Goal: Information Seeking & Learning: Learn about a topic

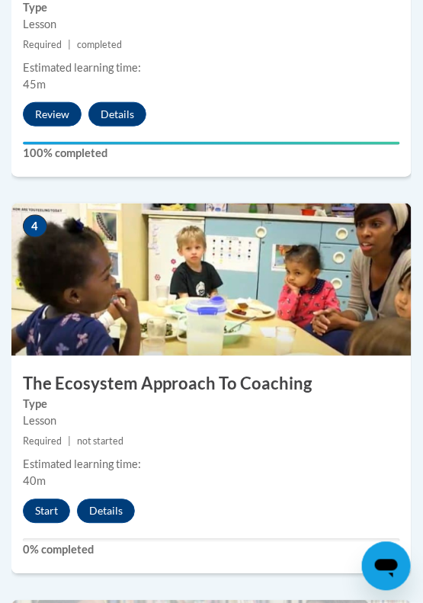
scroll to position [1846, 0]
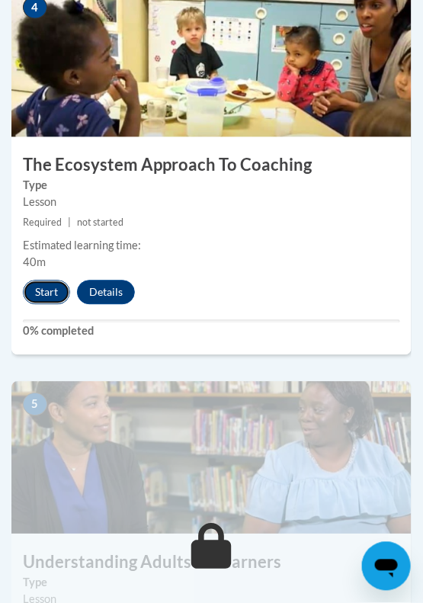
click at [48, 288] on button "Start" at bounding box center [46, 292] width 47 height 24
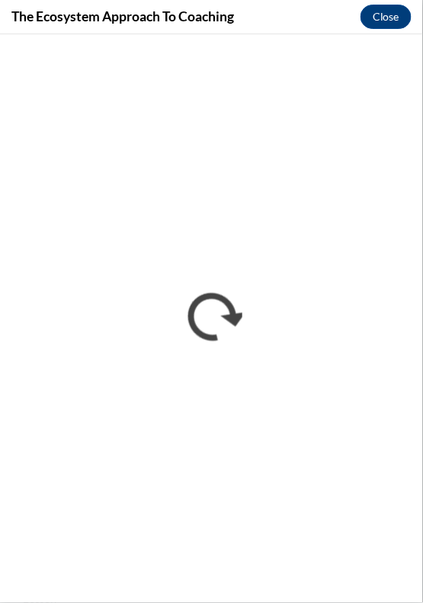
scroll to position [0, 0]
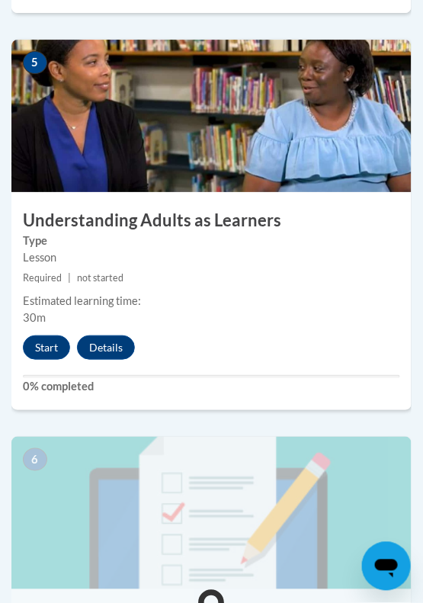
scroll to position [2203, 0]
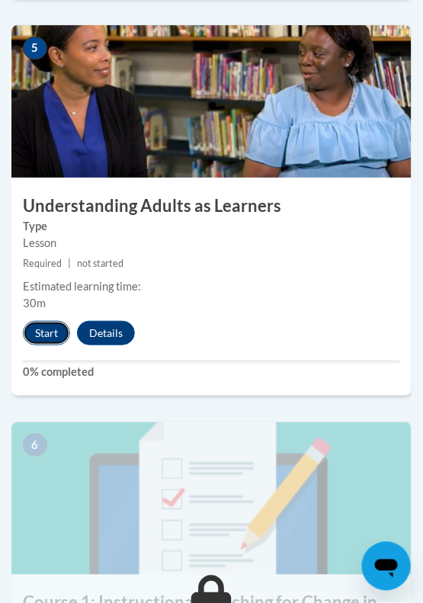
click at [50, 327] on button "Start" at bounding box center [46, 333] width 47 height 24
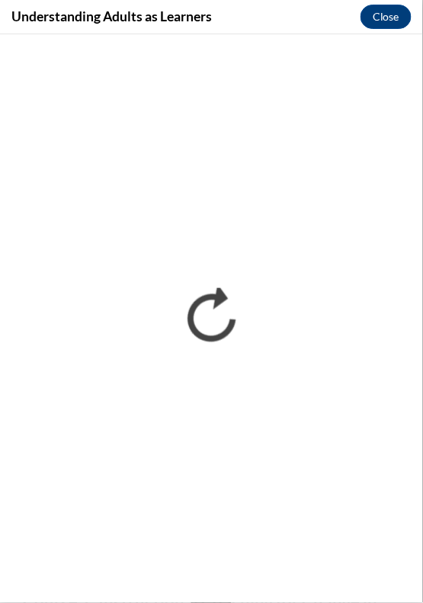
scroll to position [0, 0]
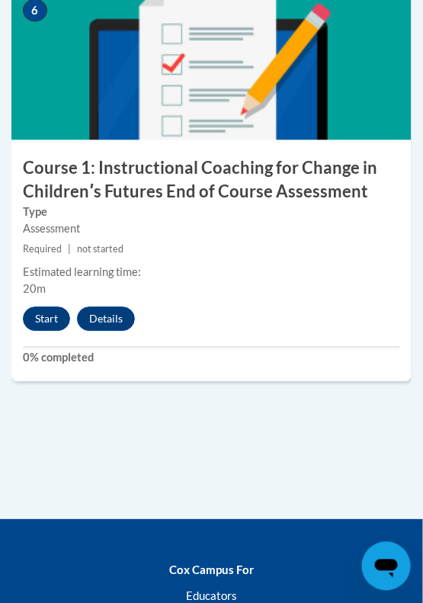
scroll to position [2624, 0]
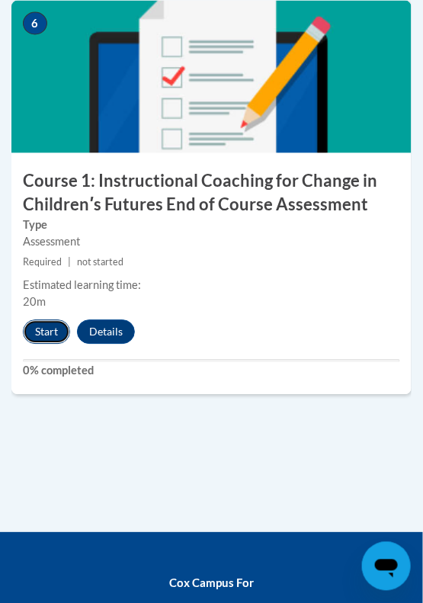
click at [43, 325] on button "Start" at bounding box center [46, 332] width 47 height 24
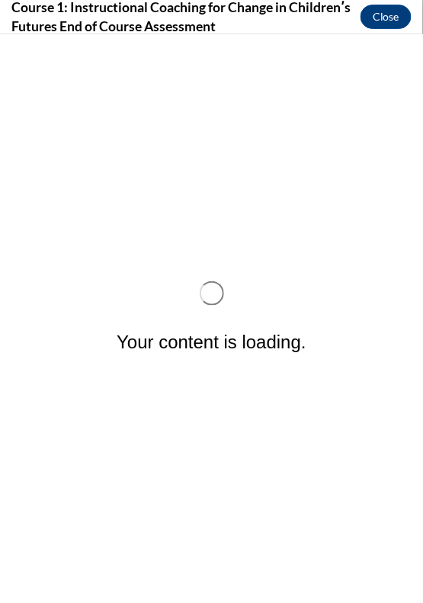
scroll to position [0, 0]
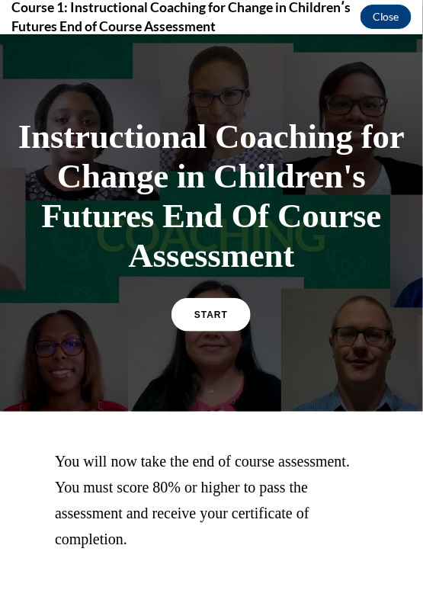
click at [239, 322] on link "START" at bounding box center [210, 314] width 79 height 34
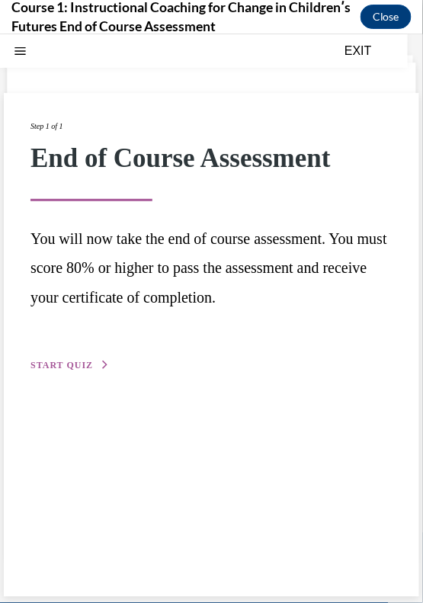
click at [75, 366] on span "START QUIZ" at bounding box center [61, 364] width 62 height 11
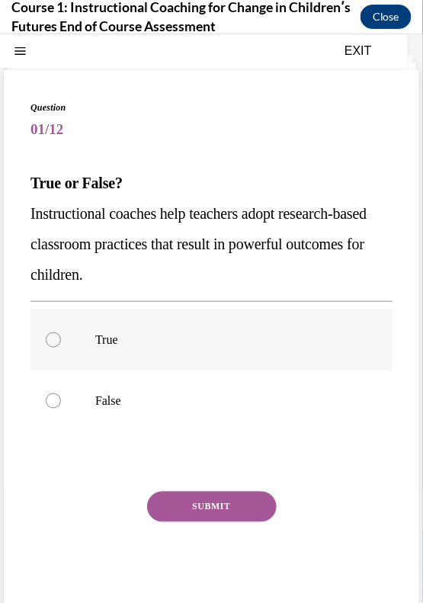
click at [167, 346] on label "True" at bounding box center [211, 339] width 362 height 61
click at [61, 346] on input "True" at bounding box center [53, 338] width 15 height 15
radio input "true"
click at [200, 502] on button "SUBMIT" at bounding box center [212, 506] width 130 height 30
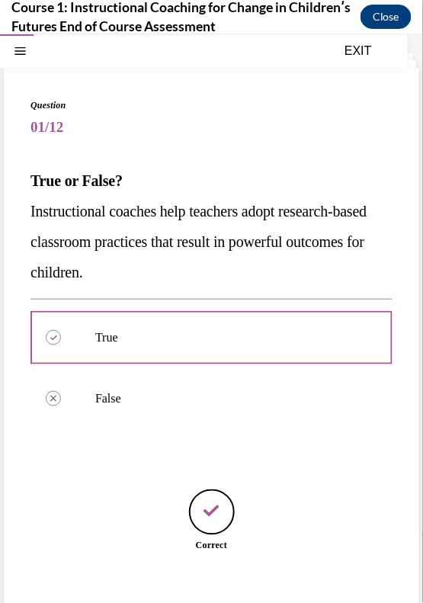
scroll to position [76, 0]
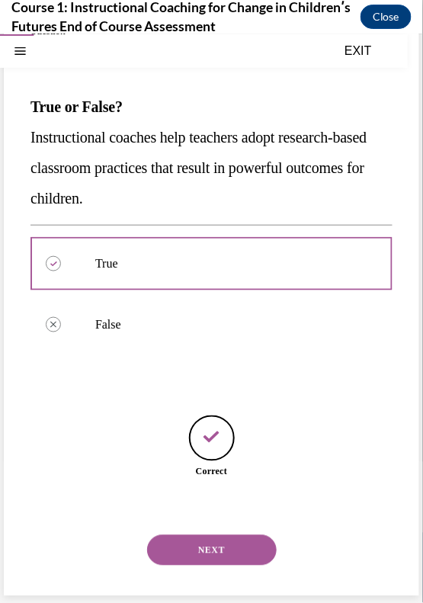
click at [232, 555] on button "NEXT" at bounding box center [212, 549] width 130 height 30
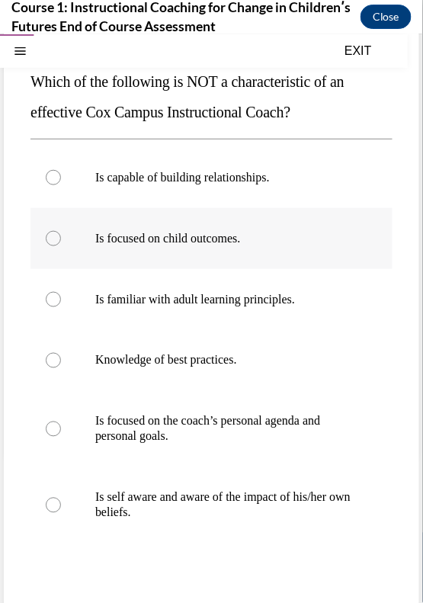
scroll to position [150, 0]
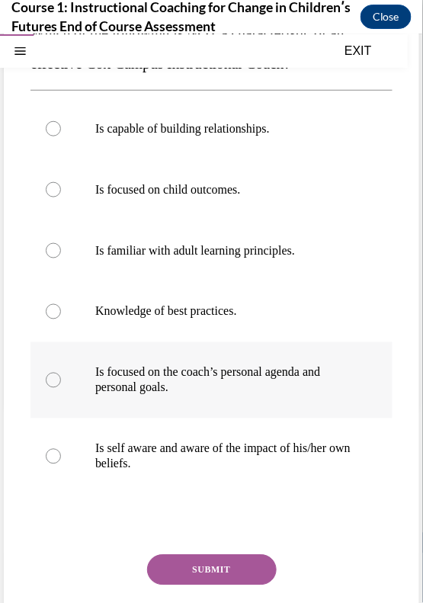
click at [99, 380] on p "Is focused on the coach’s personal agenda and personal goals." at bounding box center [224, 379] width 259 height 30
click at [61, 380] on input "Is focused on the coach’s personal agenda and personal goals." at bounding box center [53, 379] width 15 height 15
radio input "true"
click at [212, 564] on button "SUBMIT" at bounding box center [212, 569] width 130 height 30
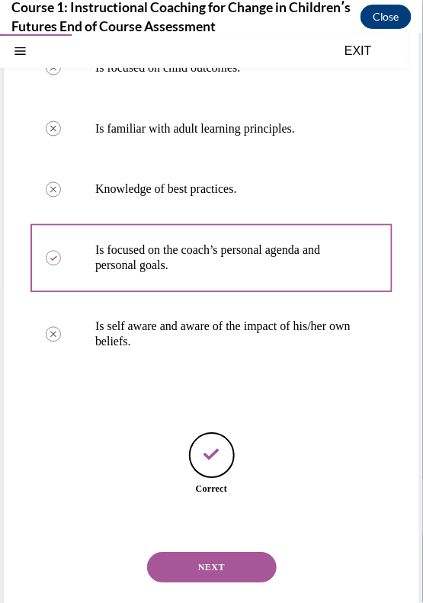
scroll to position [290, 0]
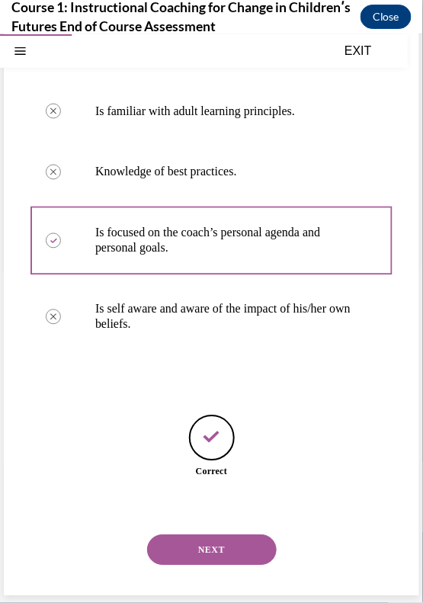
click at [212, 564] on div "NEXT" at bounding box center [211, 549] width 362 height 61
click at [206, 544] on button "NEXT" at bounding box center [212, 549] width 130 height 30
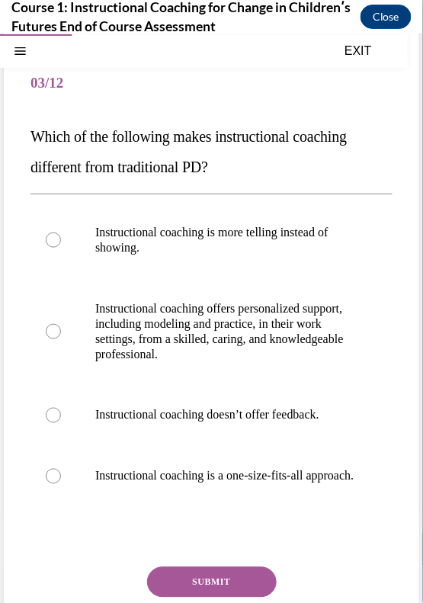
scroll to position [50, 0]
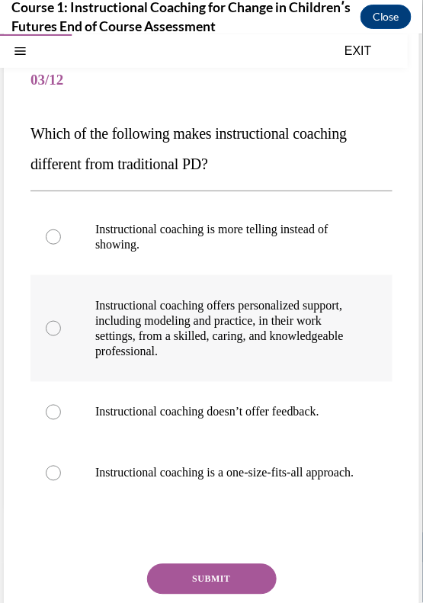
click at [170, 338] on p "Instructional coaching offers personalized support, including modeling and prac…" at bounding box center [224, 327] width 259 height 61
click at [61, 335] on input "Instructional coaching offers personalized support, including modeling and prac…" at bounding box center [53, 327] width 15 height 15
radio input "true"
click at [212, 588] on button "SUBMIT" at bounding box center [212, 578] width 130 height 30
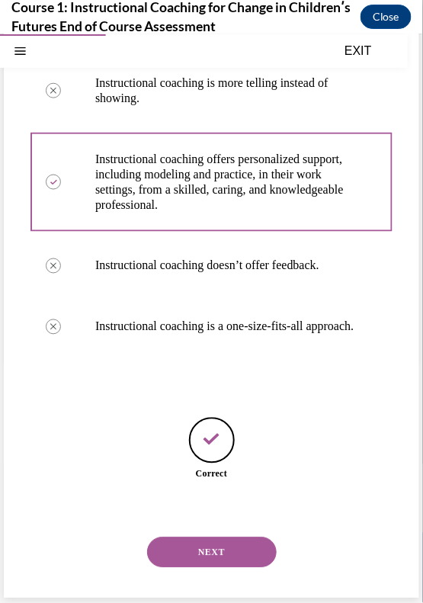
scroll to position [213, 0]
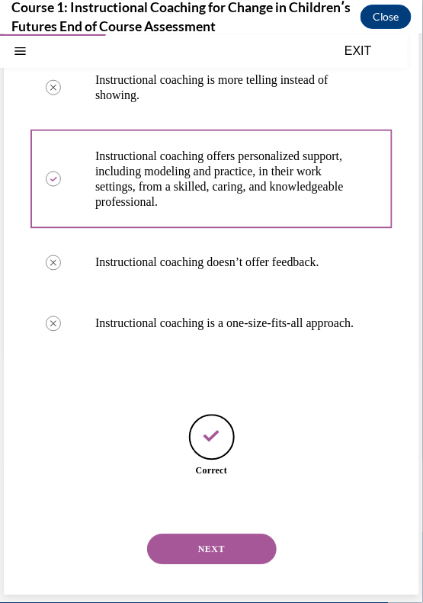
click at [232, 546] on button "NEXT" at bounding box center [212, 548] width 130 height 30
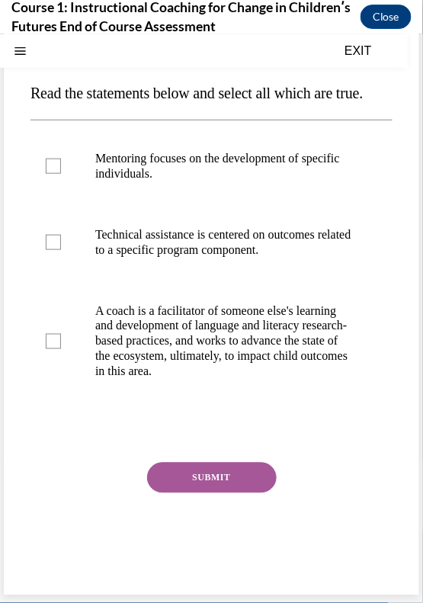
scroll to position [0, 0]
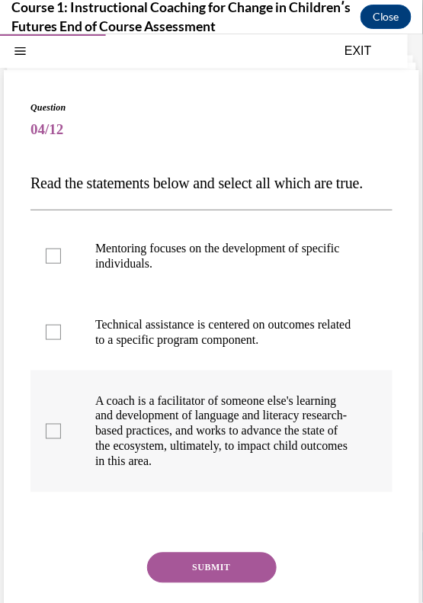
click at [142, 469] on p "A coach is a facilitator of someone else's learning and development of language…" at bounding box center [224, 430] width 259 height 76
click at [61, 438] on input "A coach is a facilitator of someone else's learning and development of language…" at bounding box center [53, 430] width 15 height 15
checkbox input "true"
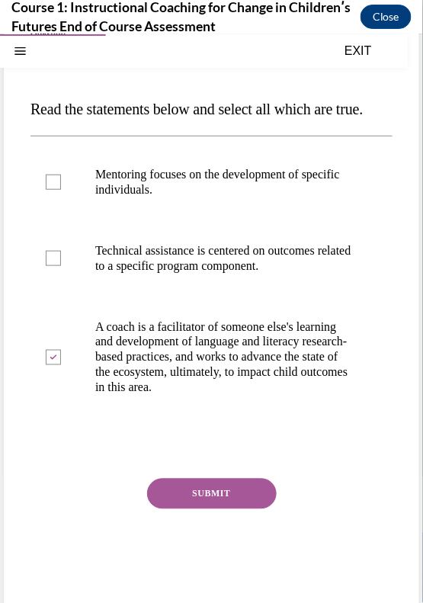
click at [178, 508] on button "SUBMIT" at bounding box center [212, 493] width 130 height 30
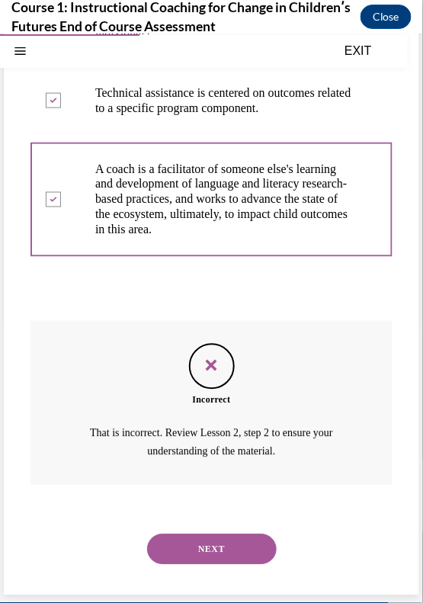
scroll to position [261, 0]
click at [184, 537] on button "NEXT" at bounding box center [212, 548] width 130 height 30
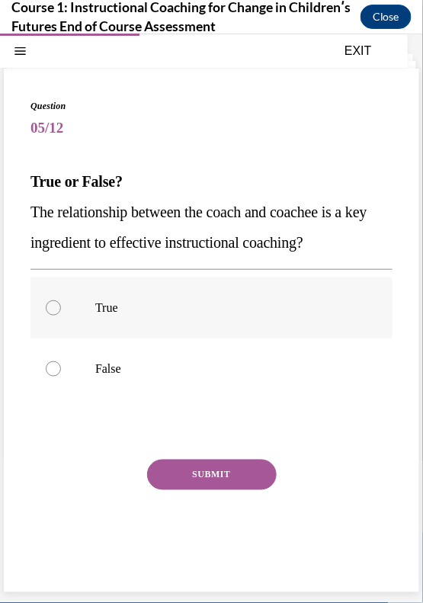
click at [174, 304] on p "True" at bounding box center [224, 306] width 259 height 15
click at [61, 304] on input "True" at bounding box center [53, 306] width 15 height 15
radio input "true"
click at [194, 466] on button "SUBMIT" at bounding box center [212, 474] width 130 height 30
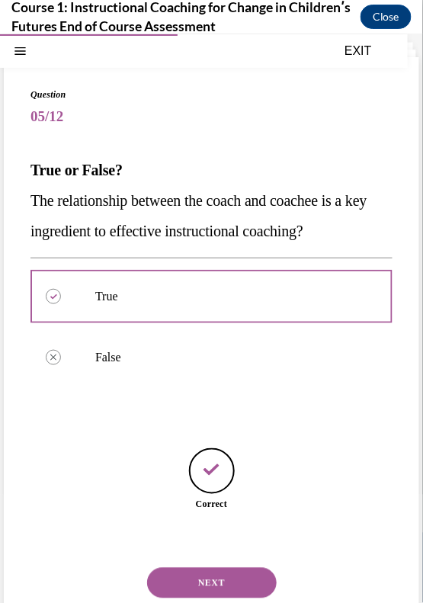
scroll to position [46, 0]
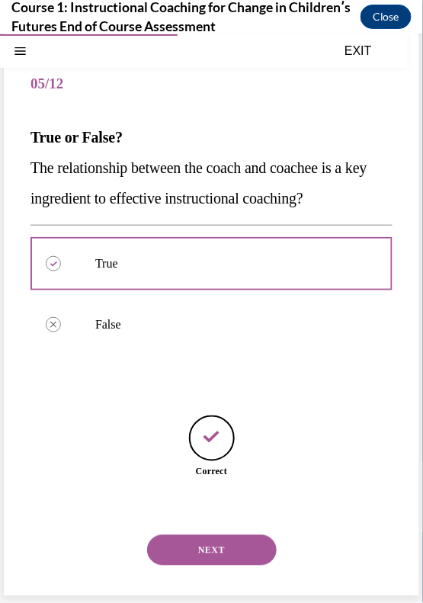
click at [174, 545] on button "NEXT" at bounding box center [212, 549] width 130 height 30
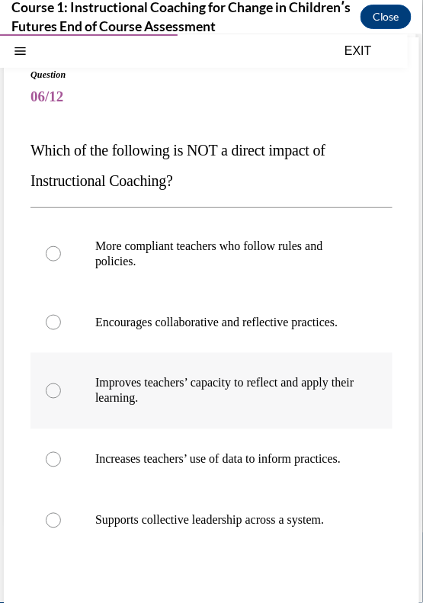
scroll to position [89, 0]
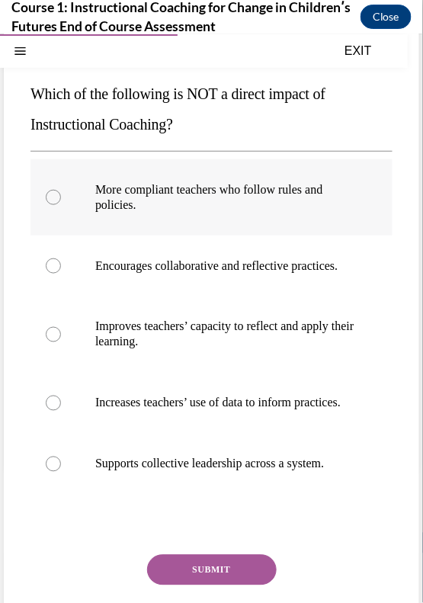
click at [142, 202] on p "More compliant teachers who follow rules and policies." at bounding box center [224, 196] width 259 height 30
click at [61, 202] on input "More compliant teachers who follow rules and policies." at bounding box center [53, 196] width 15 height 15
radio input "true"
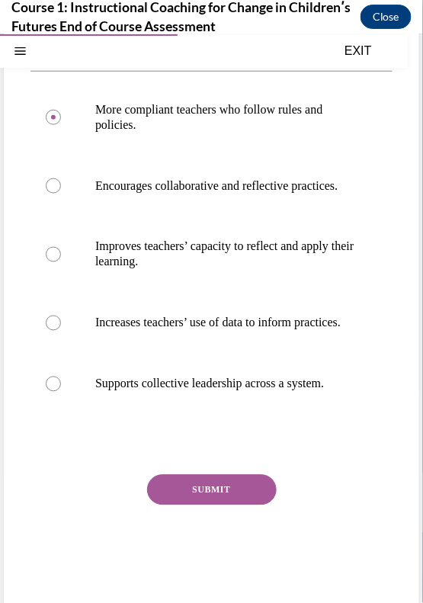
click at [179, 504] on button "SUBMIT" at bounding box center [212, 489] width 130 height 30
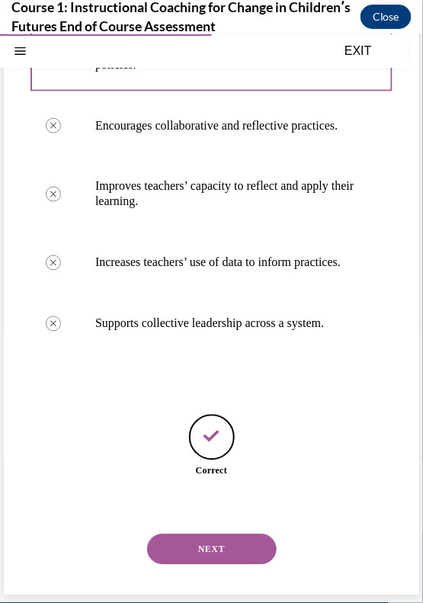
scroll to position [259, 0]
click at [193, 539] on button "NEXT" at bounding box center [212, 548] width 130 height 30
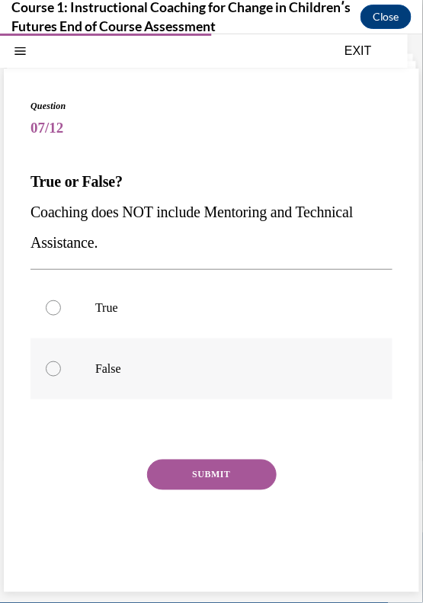
click at [156, 372] on p "False" at bounding box center [224, 367] width 259 height 15
click at [61, 372] on input "False" at bounding box center [53, 367] width 15 height 15
radio input "true"
click at [203, 465] on button "SUBMIT" at bounding box center [212, 474] width 130 height 30
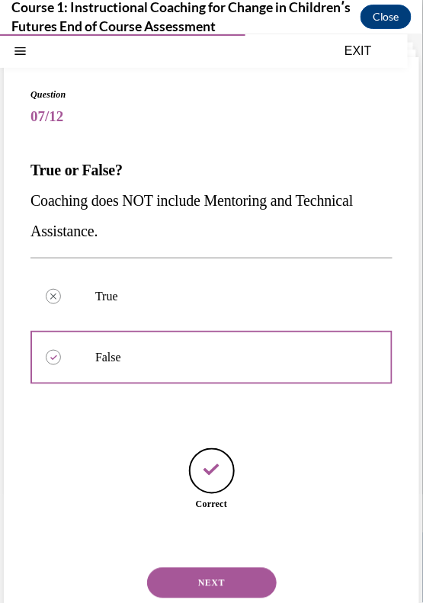
scroll to position [46, 0]
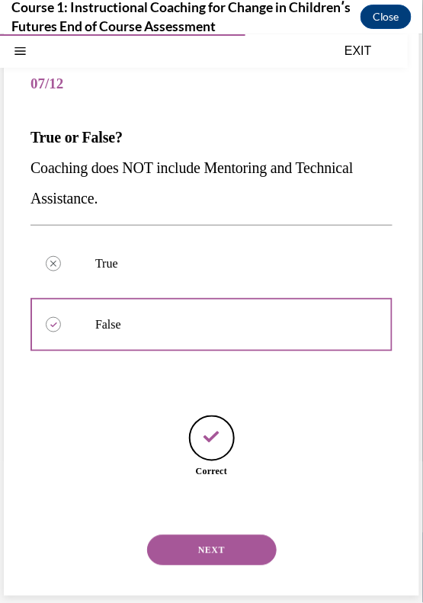
click at [194, 541] on button "NEXT" at bounding box center [212, 549] width 130 height 30
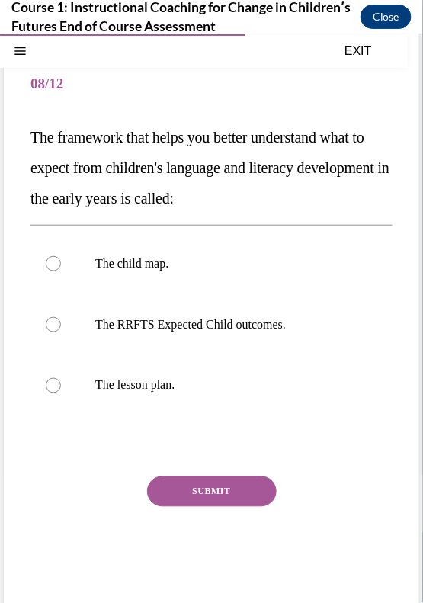
scroll to position [33, 0]
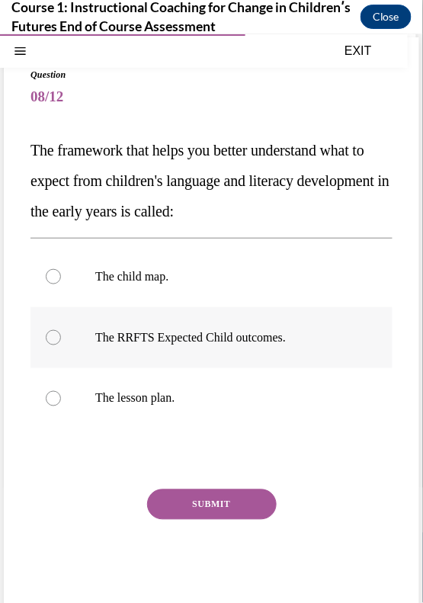
click at [142, 335] on p "The RRFTS Expected Child outcomes." at bounding box center [224, 336] width 259 height 15
click at [61, 335] on input "The RRFTS Expected Child outcomes." at bounding box center [53, 336] width 15 height 15
radio input "true"
click at [207, 492] on button "SUBMIT" at bounding box center [212, 503] width 130 height 30
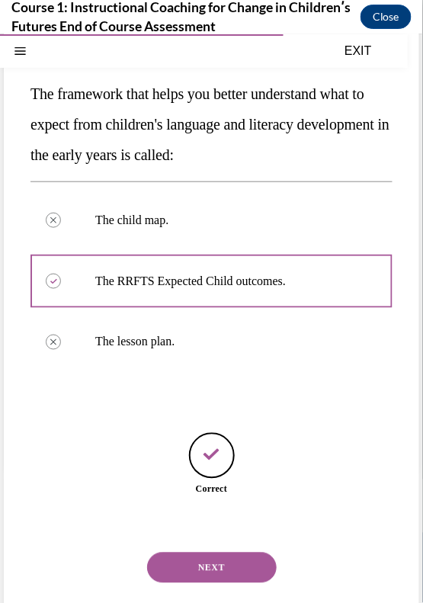
scroll to position [107, 0]
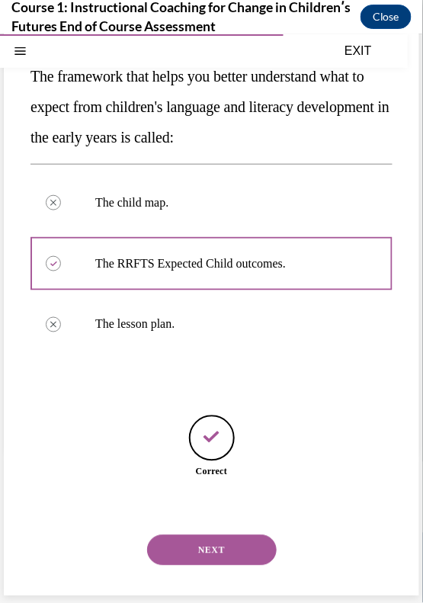
click at [207, 535] on button "NEXT" at bounding box center [212, 549] width 130 height 30
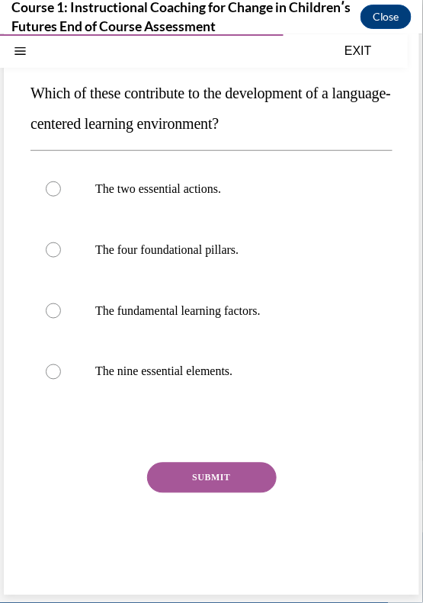
scroll to position [59, 0]
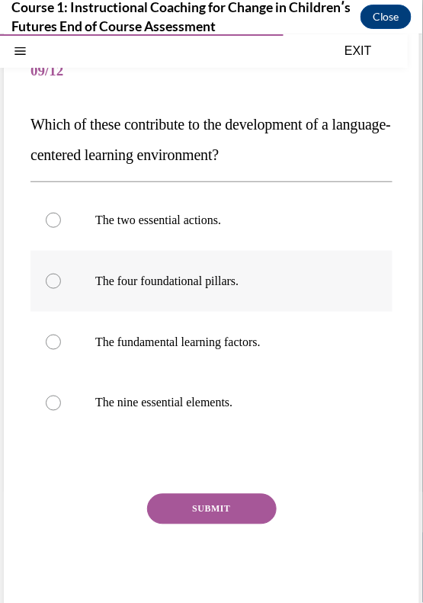
click at [202, 294] on label "The four foundational pillars." at bounding box center [211, 280] width 362 height 61
click at [61, 288] on input "The four foundational pillars." at bounding box center [53, 280] width 15 height 15
radio input "true"
click at [192, 412] on label "The nine essential elements." at bounding box center [211, 402] width 362 height 61
click at [61, 410] on input "The nine essential elements." at bounding box center [53, 402] width 15 height 15
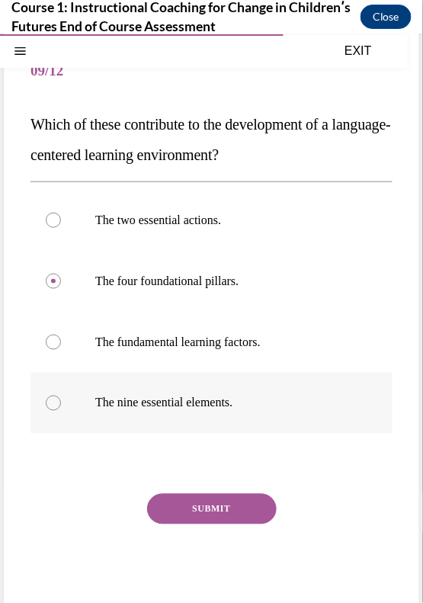
radio input "true"
click at [197, 521] on button "SUBMIT" at bounding box center [212, 508] width 130 height 30
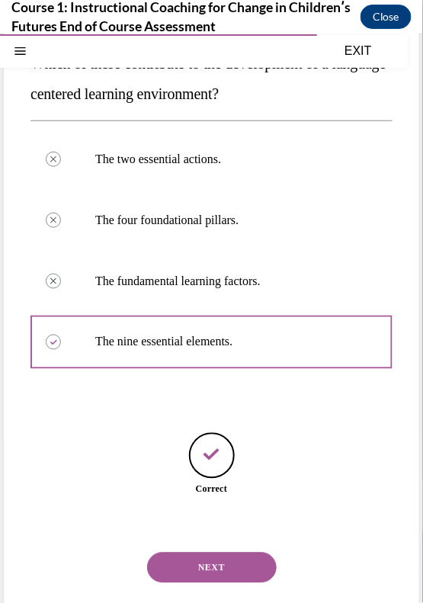
scroll to position [137, 0]
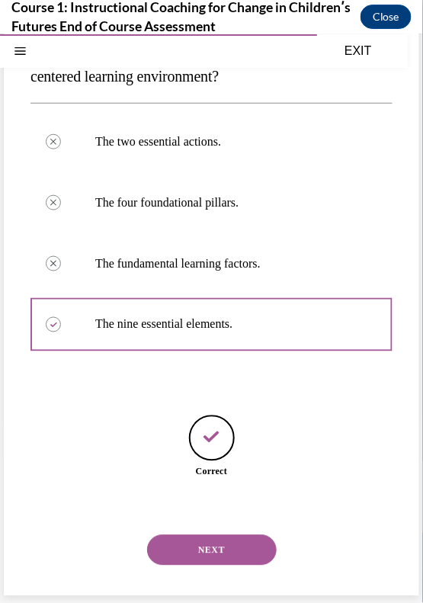
click at [229, 557] on button "NEXT" at bounding box center [212, 549] width 130 height 30
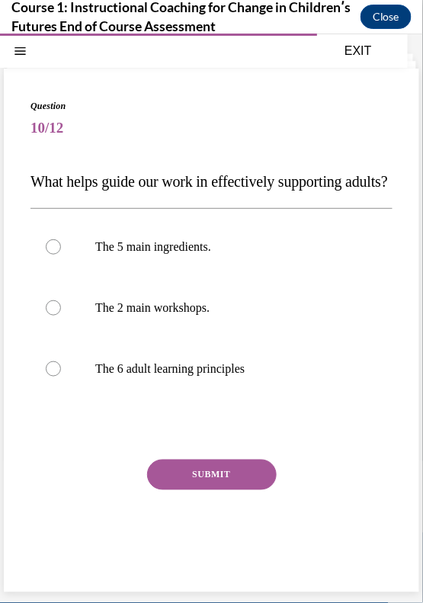
scroll to position [28, 0]
click at [211, 386] on label "The 6 adult learning principles" at bounding box center [211, 368] width 362 height 61
click at [61, 376] on input "The 6 adult learning principles" at bounding box center [53, 367] width 15 height 15
radio input "true"
click at [206, 479] on button "SUBMIT" at bounding box center [212, 474] width 130 height 30
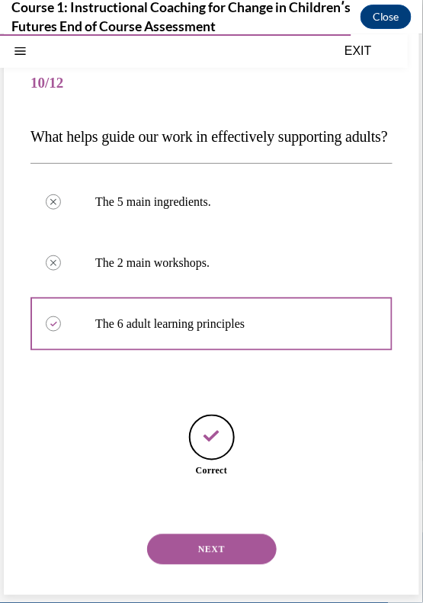
click at [219, 541] on button "NEXT" at bounding box center [212, 548] width 130 height 30
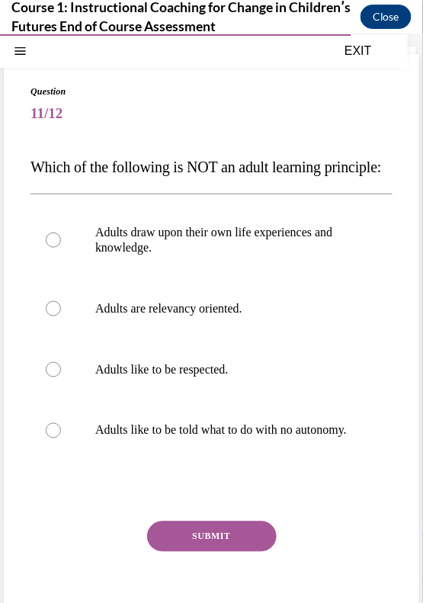
scroll to position [43, 0]
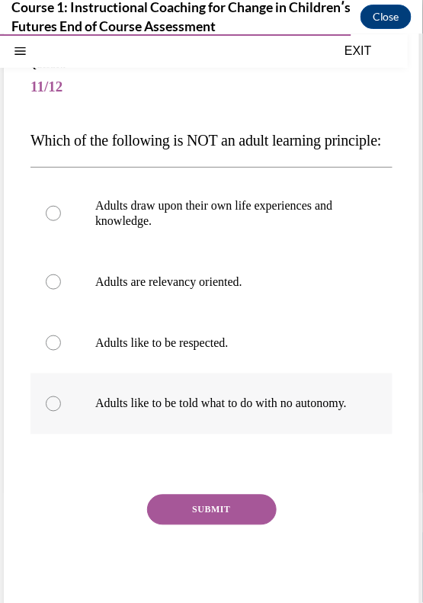
click at [143, 411] on p "Adults like to be told what to do with no autonomy." at bounding box center [224, 402] width 259 height 15
click at [61, 411] on input "Adults like to be told what to do with no autonomy." at bounding box center [53, 402] width 15 height 15
radio input "true"
click at [205, 524] on button "SUBMIT" at bounding box center [212, 509] width 130 height 30
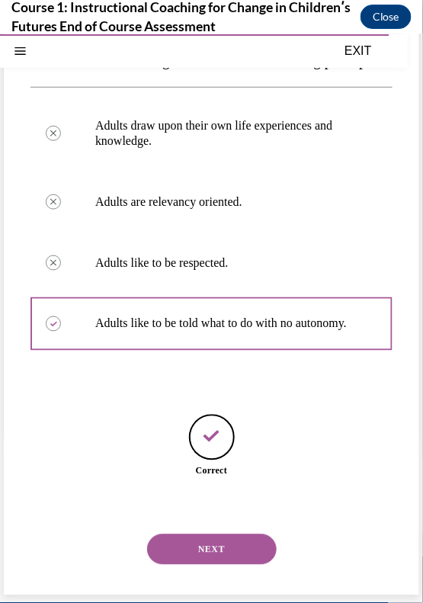
scroll to position [168, 0]
click at [206, 547] on button "NEXT" at bounding box center [212, 548] width 130 height 30
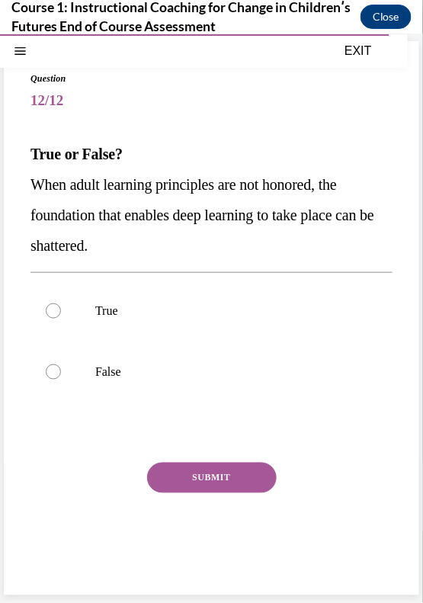
scroll to position [28, 0]
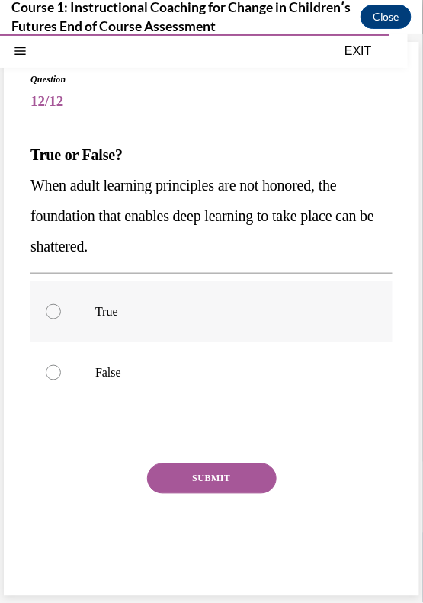
click at [136, 318] on p "True" at bounding box center [224, 310] width 259 height 15
click at [61, 318] on input "True" at bounding box center [53, 310] width 15 height 15
radio input "true"
click at [185, 480] on button "SUBMIT" at bounding box center [212, 478] width 130 height 30
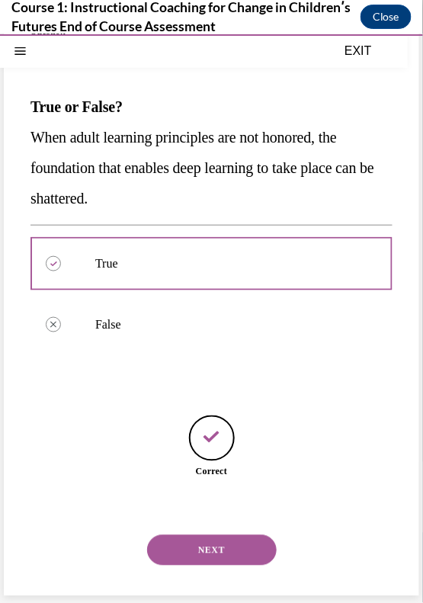
scroll to position [76, 0]
click at [213, 536] on button "NEXT" at bounding box center [212, 549] width 130 height 30
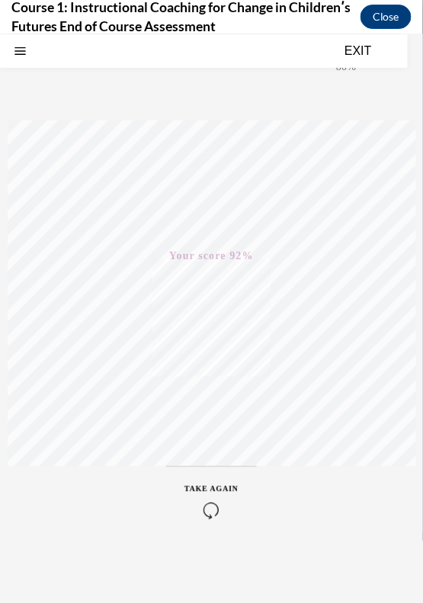
scroll to position [0, 0]
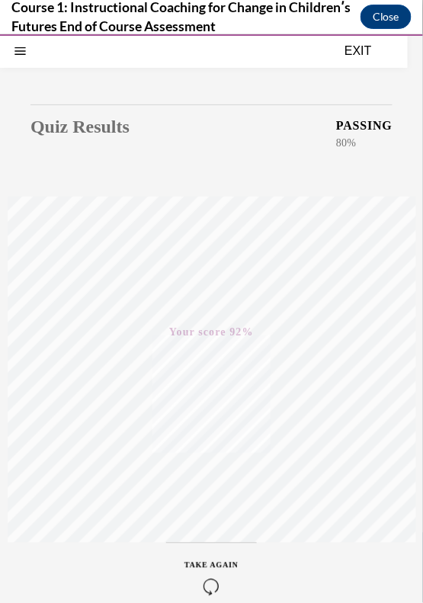
click at [363, 49] on button "EXIT" at bounding box center [357, 50] width 91 height 18
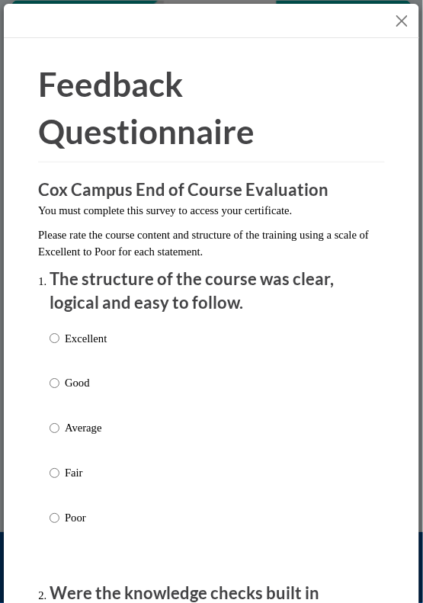
click at [66, 427] on p "Average" at bounding box center [86, 428] width 42 height 17
click at [59, 427] on input "Average" at bounding box center [55, 428] width 10 height 17
radio input "true"
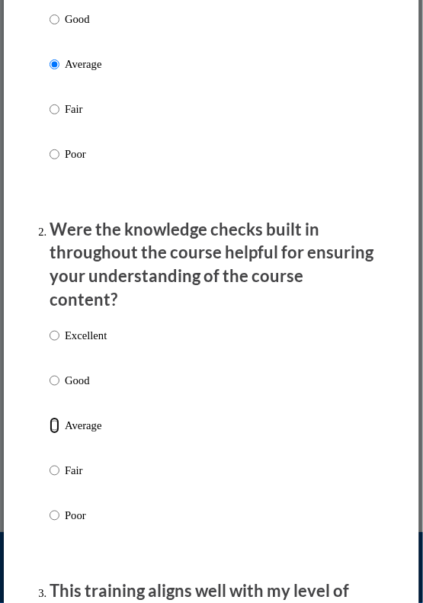
click at [59, 418] on input "Average" at bounding box center [55, 426] width 10 height 17
radio input "true"
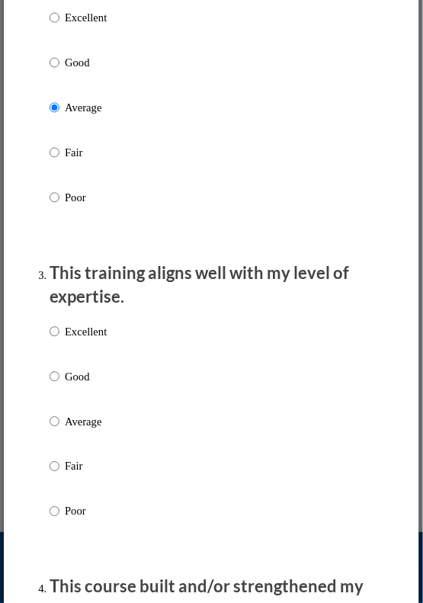
click at [61, 413] on label "Average" at bounding box center [78, 433] width 57 height 41
click at [59, 413] on input "Average" at bounding box center [55, 421] width 10 height 17
radio input "true"
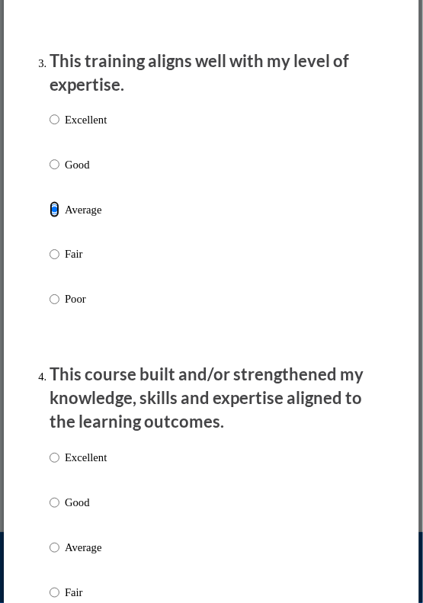
scroll to position [1037, 0]
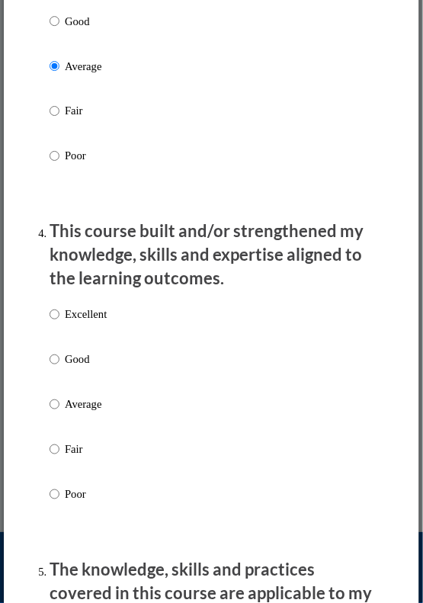
click at [61, 396] on label "Average" at bounding box center [78, 416] width 57 height 41
click at [59, 396] on input "Average" at bounding box center [55, 404] width 10 height 17
radio input "true"
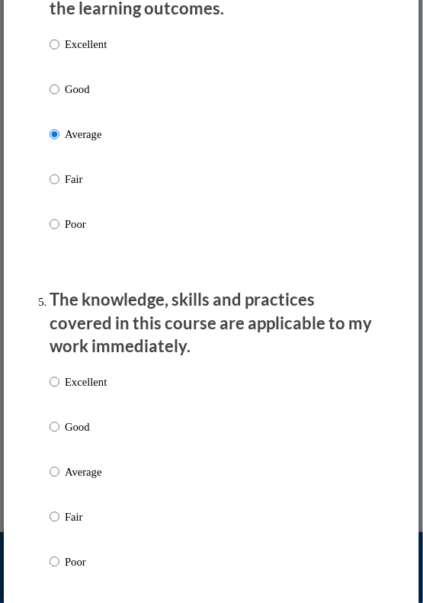
click at [59, 463] on label "Average" at bounding box center [78, 483] width 57 height 41
click at [59, 463] on input "Average" at bounding box center [55, 471] width 10 height 17
radio input "true"
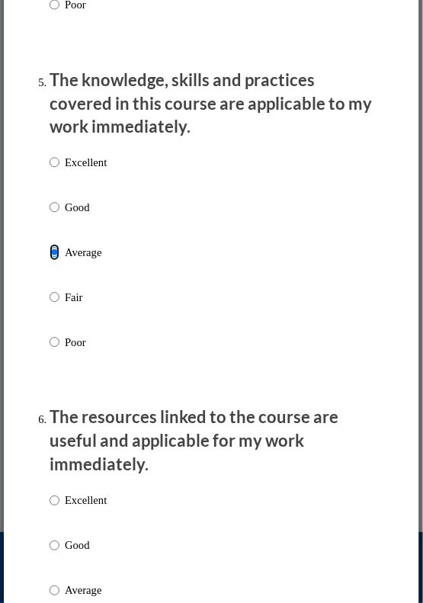
scroll to position [1579, 0]
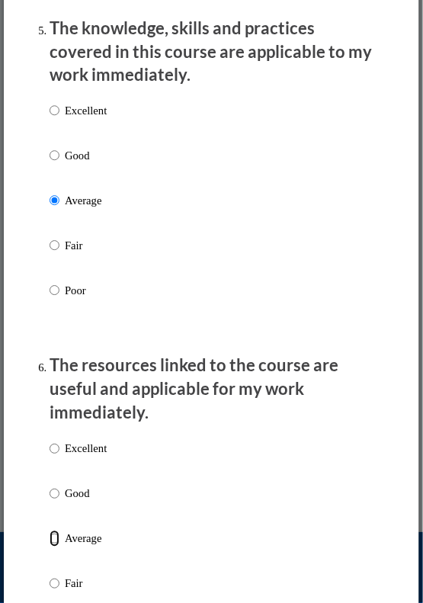
click at [55, 530] on input "Average" at bounding box center [55, 538] width 10 height 17
radio input "true"
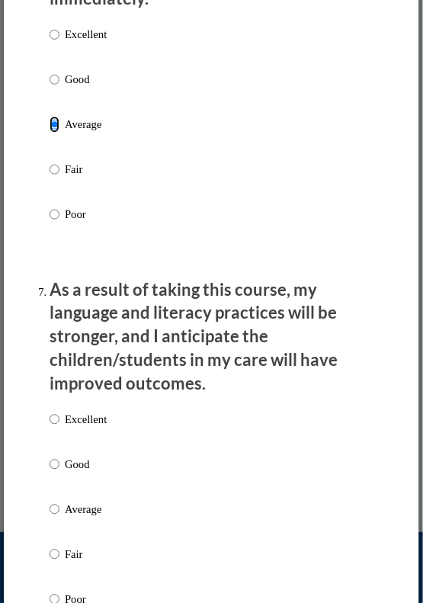
scroll to position [1996, 0]
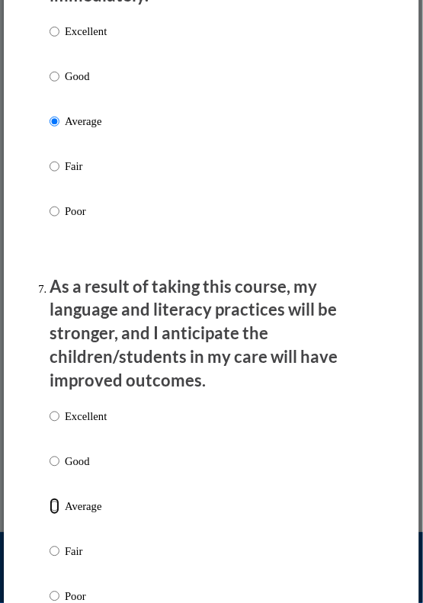
click at [52, 498] on input "Average" at bounding box center [55, 506] width 10 height 17
radio input "true"
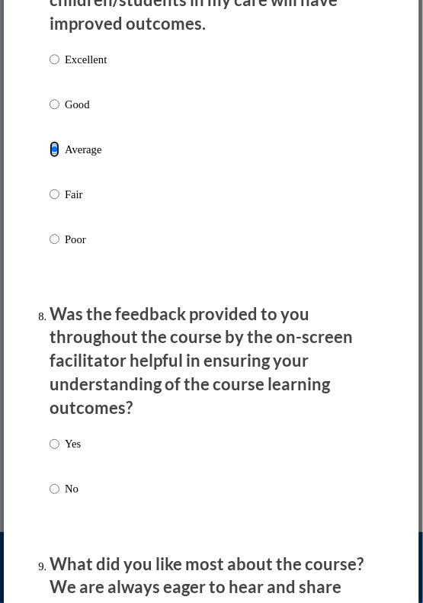
scroll to position [2364, 0]
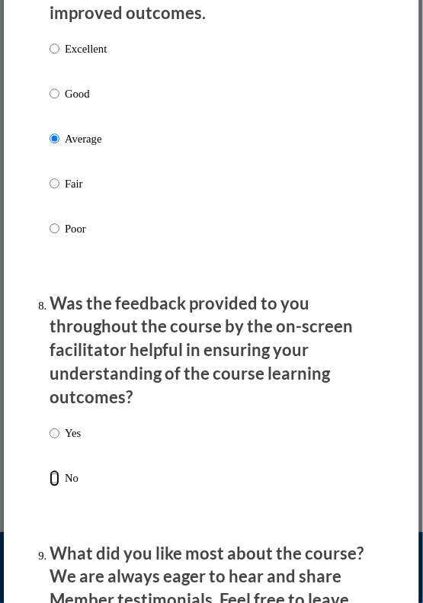
click at [53, 470] on input "No" at bounding box center [55, 478] width 10 height 17
radio input "true"
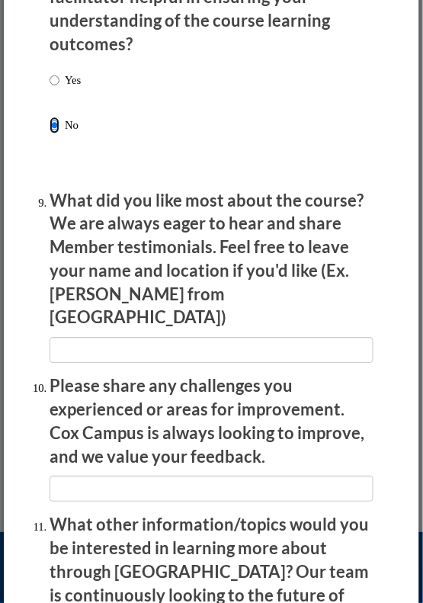
scroll to position [2946, 0]
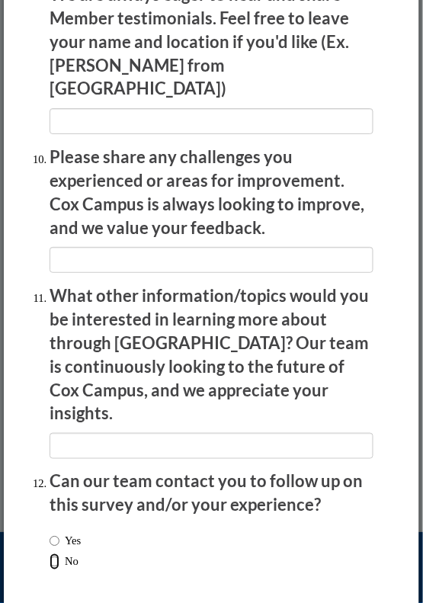
click at [58, 553] on input "No" at bounding box center [55, 561] width 10 height 17
radio input "true"
